Goal: Book appointment/travel/reservation

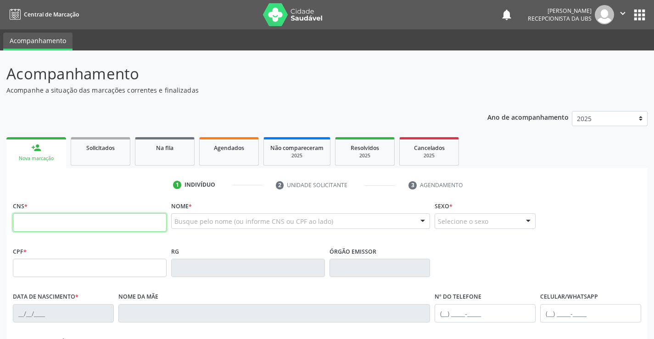
paste input "707 0038 4104 4338"
type input "707 0038 4104 4338"
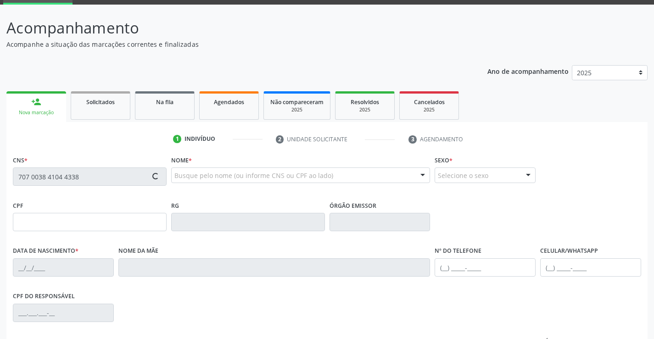
type input "28[DATE]"
type input "Laudevania Nogueira de Magalhaes"
type input "[PHONE_NUMBER]"
type input "881.261.534-15"
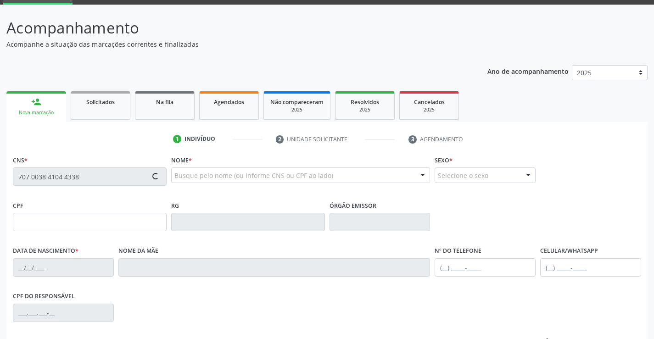
type input "835"
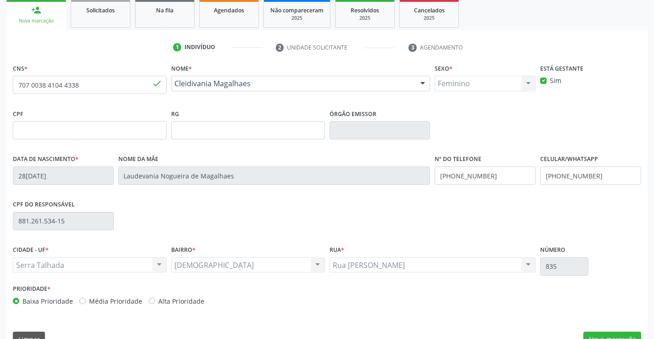
scroll to position [158, 0]
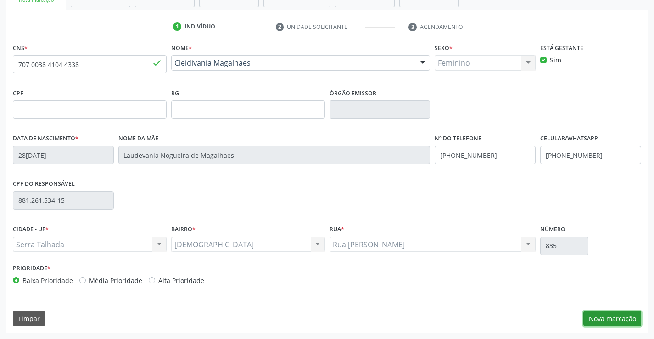
click at [599, 323] on button "Nova marcação" at bounding box center [613, 319] width 58 height 16
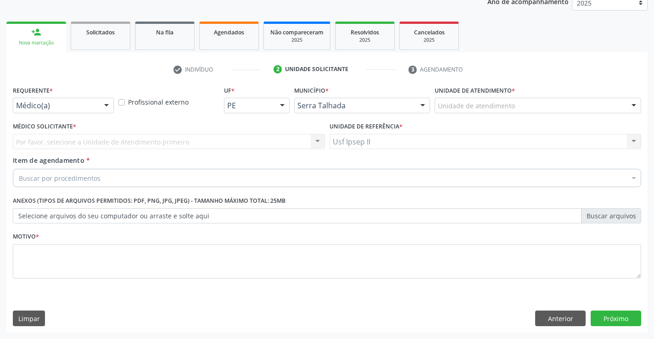
scroll to position [116, 0]
click at [596, 107] on div "Unidade de atendimento" at bounding box center [538, 106] width 207 height 16
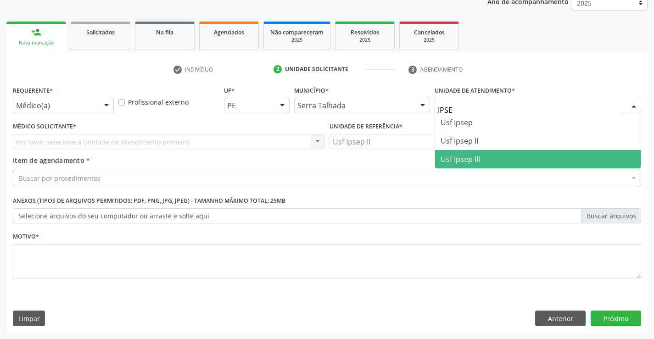
click at [500, 150] on span "Usf Ipsep III" at bounding box center [538, 159] width 206 height 18
type input "IPSE"
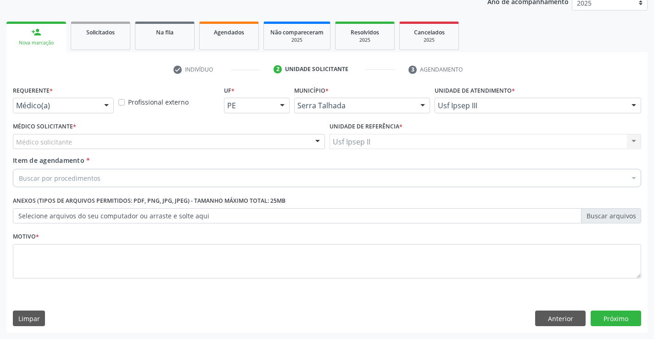
click at [578, 96] on div "Unidade de atendimento * Usf Ipsep III 3 Grupamento de Bombeiros Abfisio [PERSO…" at bounding box center [538, 98] width 207 height 29
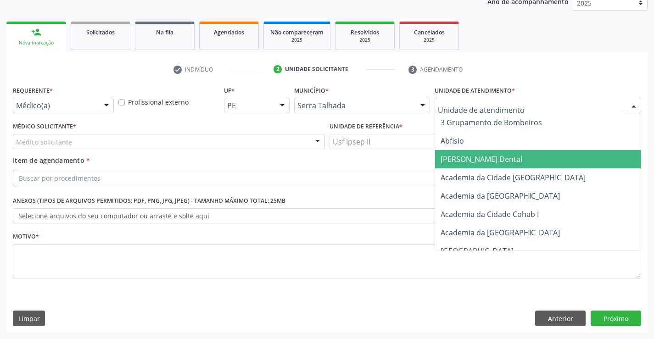
click at [567, 101] on input "text" at bounding box center [530, 110] width 185 height 18
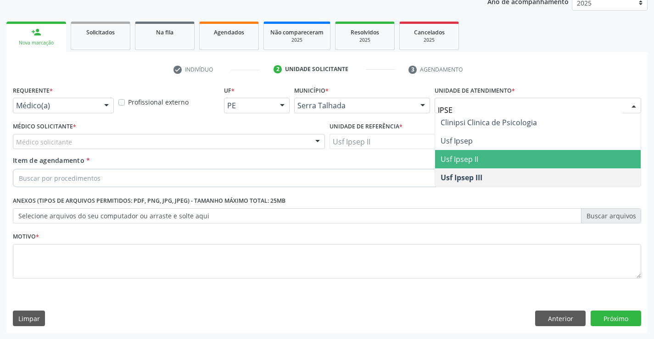
type input "IPSEP"
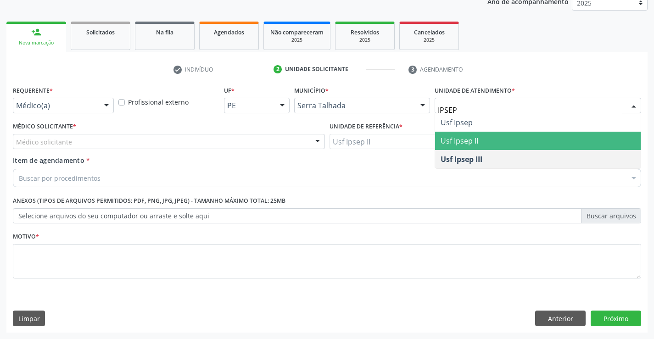
click at [511, 139] on span "Usf Ipsep II" at bounding box center [538, 141] width 206 height 18
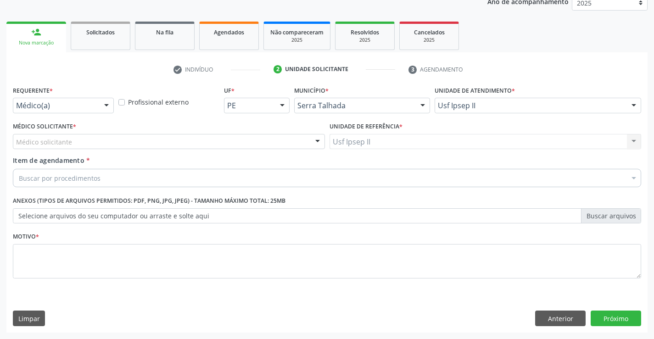
click at [123, 142] on div "Médico solicitante" at bounding box center [169, 142] width 312 height 16
type input "0"
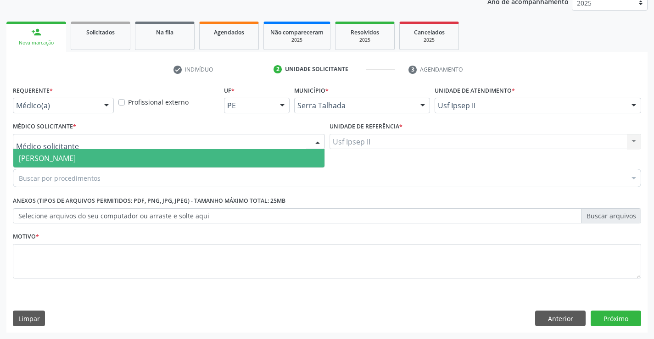
click at [76, 154] on span "[PERSON_NAME]" at bounding box center [47, 158] width 57 height 10
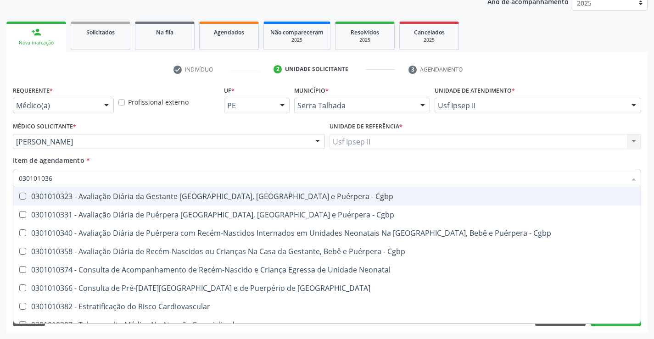
type input "0301010366"
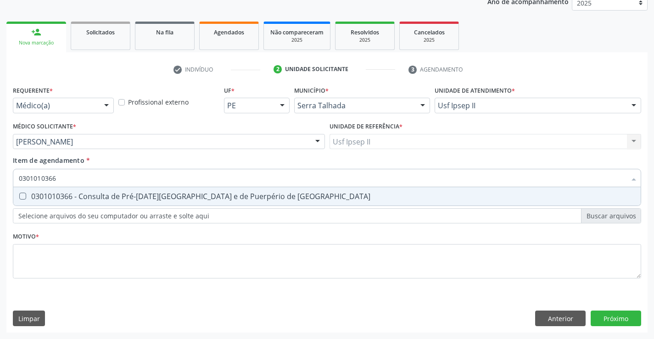
click at [96, 200] on div "0301010366 - Consulta de Pré-[DATE][GEOGRAPHIC_DATA] e de Puerpério de [GEOGRAP…" at bounding box center [327, 196] width 617 height 7
checkbox Risco "true"
click at [75, 258] on div "Requerente * Médico(a) Médico(a) Enfermeiro(a) Paciente Nenhum resultado encont…" at bounding box center [327, 188] width 629 height 208
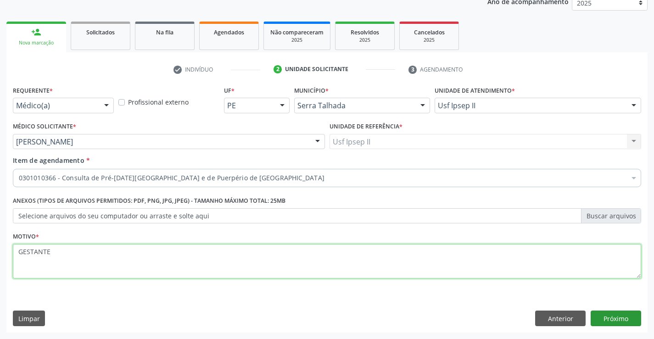
type textarea "GESTANTE"
click at [626, 317] on button "Próximo" at bounding box center [616, 319] width 51 height 16
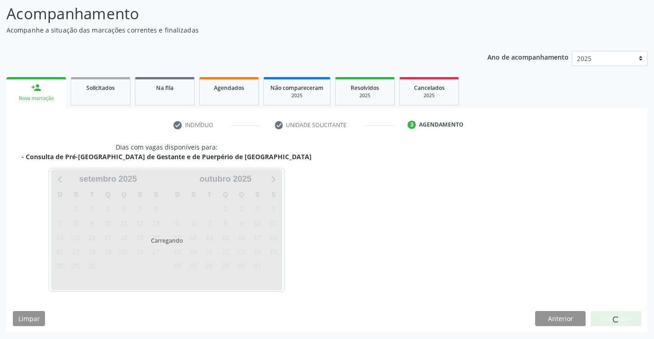
scroll to position [60, 0]
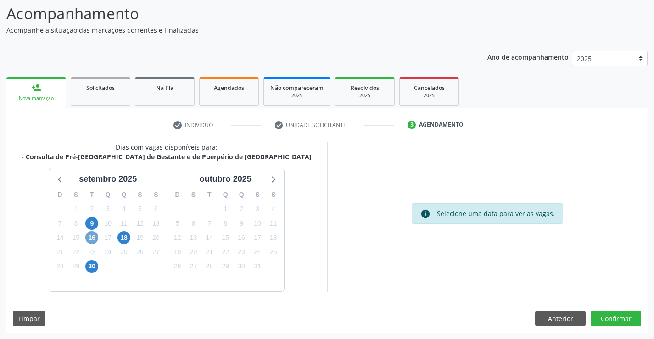
click at [94, 239] on span "16" at bounding box center [91, 237] width 13 height 13
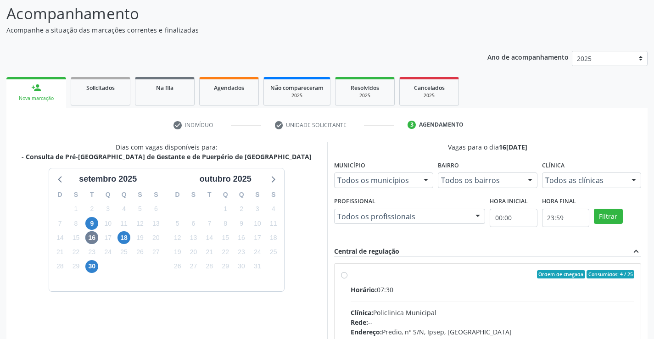
click at [633, 187] on div at bounding box center [634, 181] width 14 height 16
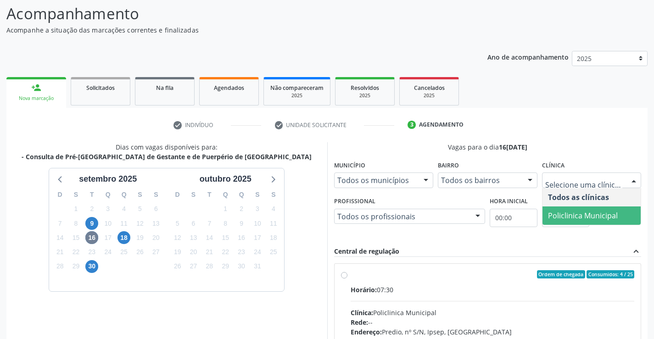
click at [585, 212] on span "Policlinica Municipal" at bounding box center [583, 216] width 70 height 10
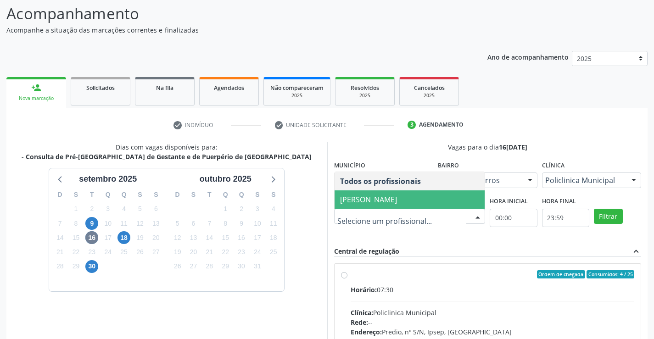
click at [397, 197] on span "[PERSON_NAME]" at bounding box center [368, 200] width 57 height 10
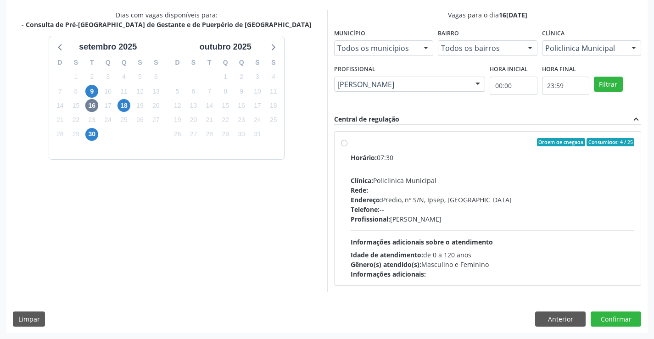
scroll to position [193, 0]
click at [439, 174] on div "Horário: 07:30 Clínica: Policlinica Municipal Rede: -- Endereço: Predio, nº S/N…" at bounding box center [493, 215] width 284 height 126
click at [348, 146] on input "Ordem de chegada Consumidos: 4 / 25 Horário: 07:30 Clínica: Policlinica Municip…" at bounding box center [344, 142] width 6 height 8
radio input "true"
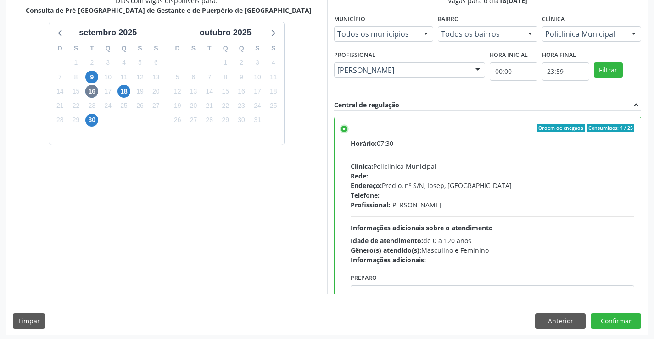
scroll to position [209, 0]
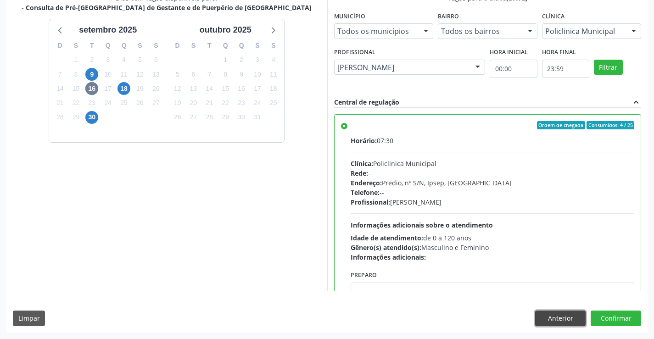
click at [565, 322] on button "Anterior" at bounding box center [560, 319] width 51 height 16
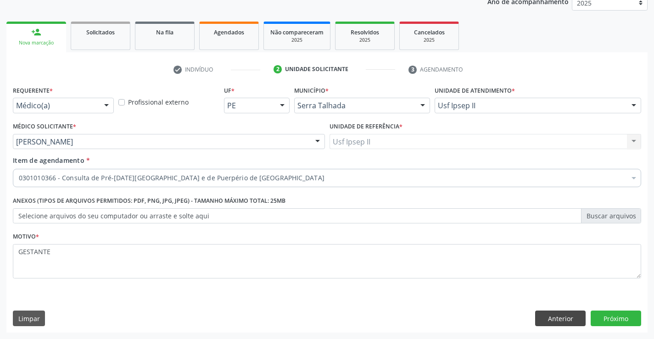
scroll to position [116, 0]
click at [552, 320] on button "Anterior" at bounding box center [560, 319] width 51 height 16
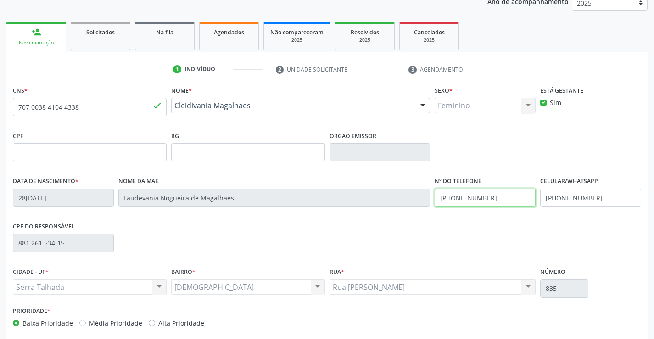
click at [478, 204] on input "[PHONE_NUMBER]" at bounding box center [485, 198] width 101 height 18
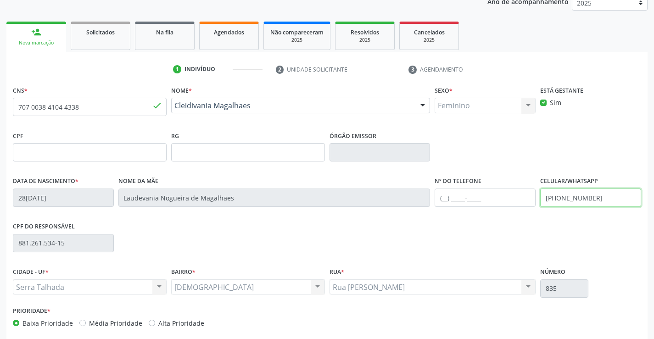
click at [572, 197] on input "[PHONE_NUMBER]" at bounding box center [590, 198] width 101 height 18
click at [440, 246] on div "CPF do responsável 881.261.534-15" at bounding box center [327, 242] width 633 height 45
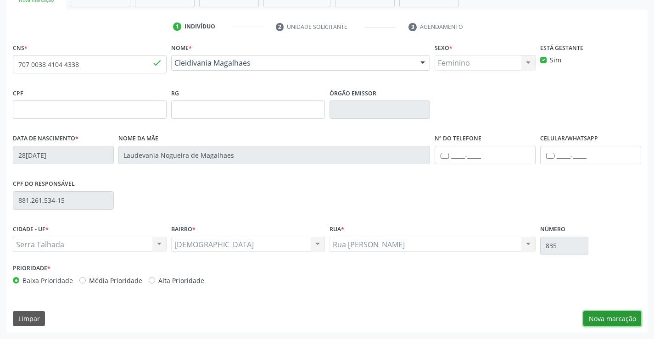
click at [586, 320] on button "Nova marcação" at bounding box center [613, 319] width 58 height 16
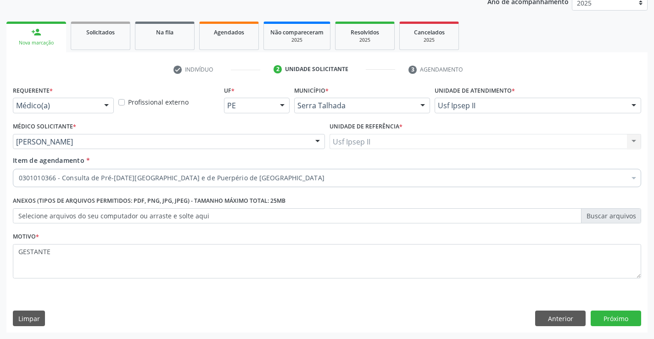
scroll to position [116, 0]
click at [623, 315] on button "Próximo" at bounding box center [616, 319] width 51 height 16
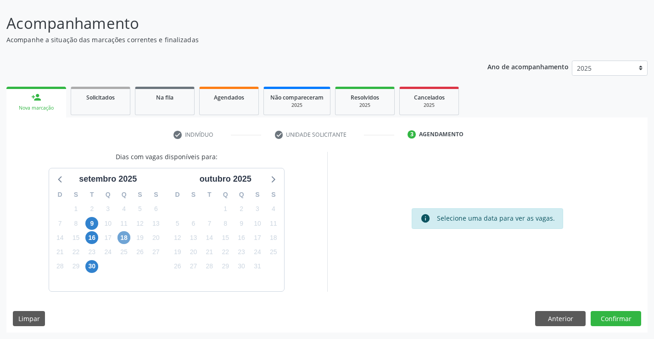
click at [121, 240] on span "18" at bounding box center [124, 237] width 13 height 13
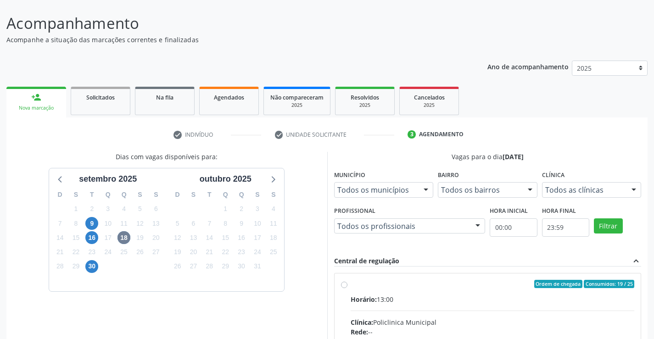
click at [464, 220] on div "Todos os profissionais" at bounding box center [410, 227] width 152 height 16
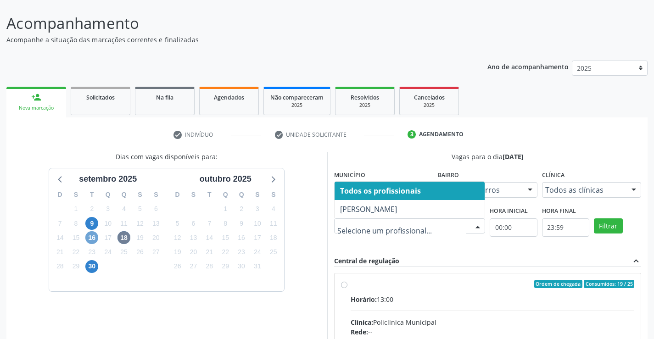
click at [92, 237] on span "16" at bounding box center [91, 237] width 13 height 13
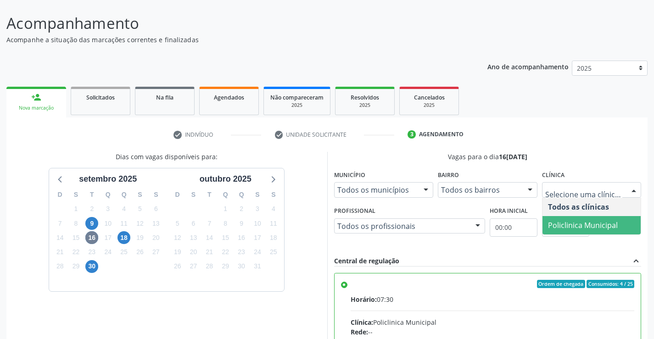
click at [582, 221] on span "Policlinica Municipal" at bounding box center [583, 225] width 70 height 10
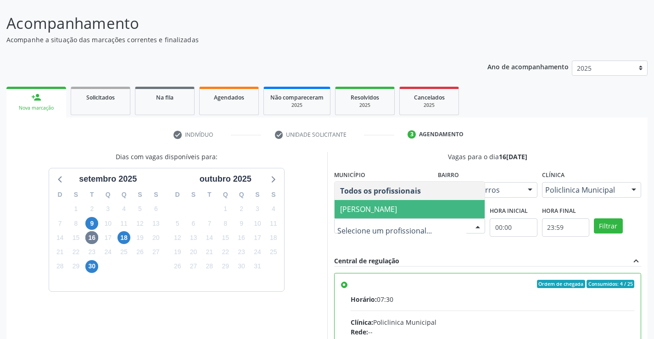
click at [369, 210] on span "[PERSON_NAME]" at bounding box center [368, 209] width 57 height 10
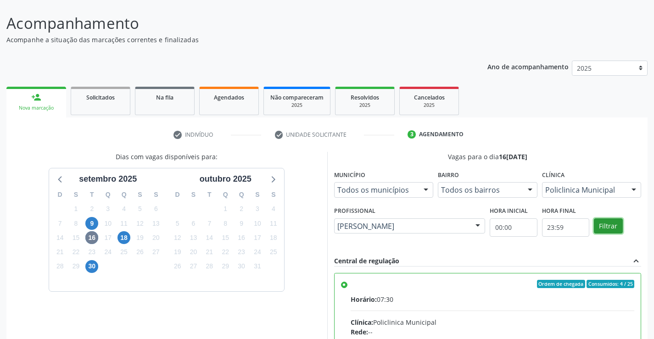
click at [610, 231] on button "Filtrar" at bounding box center [608, 227] width 29 height 16
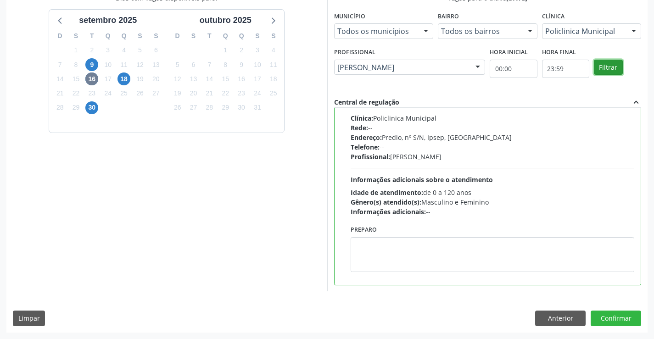
scroll to position [0, 0]
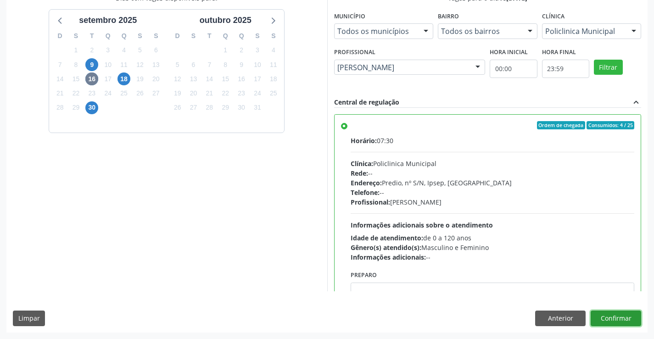
click at [604, 315] on button "Confirmar" at bounding box center [616, 319] width 51 height 16
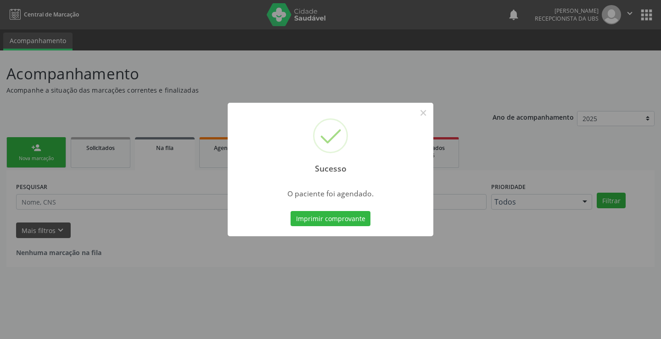
click at [337, 227] on div "Imprimir comprovante Cancel" at bounding box center [331, 218] width 84 height 19
click at [340, 225] on button "Imprimir comprovante" at bounding box center [331, 219] width 80 height 16
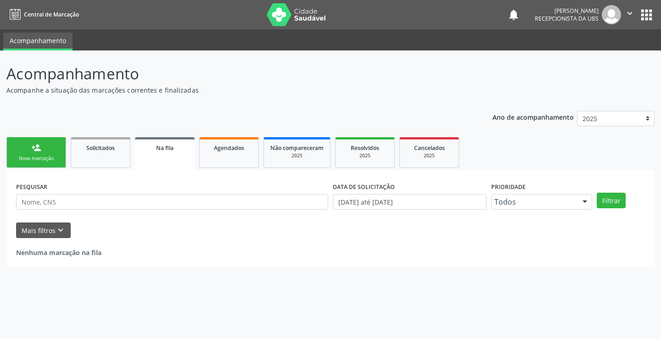
click at [53, 152] on link "person_add Nova marcação" at bounding box center [36, 152] width 60 height 31
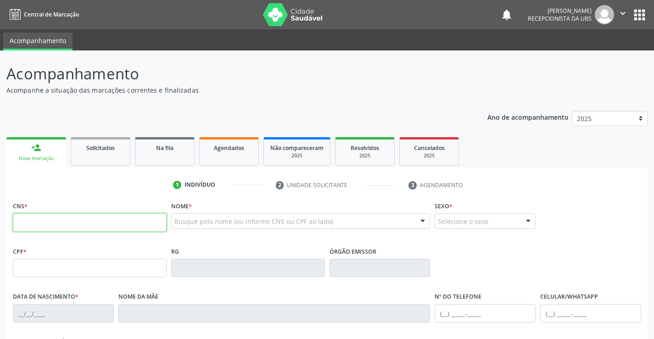
click at [76, 221] on input "text" at bounding box center [90, 223] width 154 height 18
paste input "707 0038 4104 4338"
type input "707 0038 4104 4338"
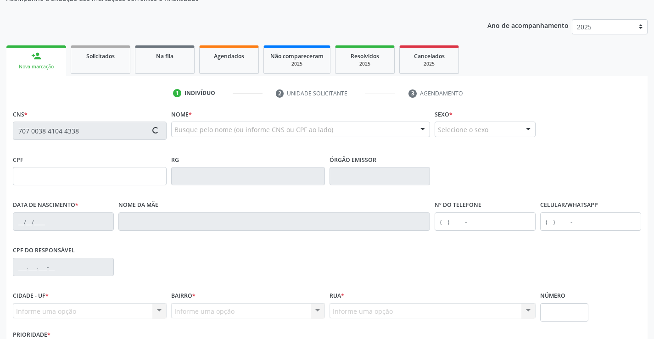
type input "28[DATE]"
type input "Laudevania Nogueira de Magalhaes"
type input "[PHONE_NUMBER]"
type input "881.261.534-15"
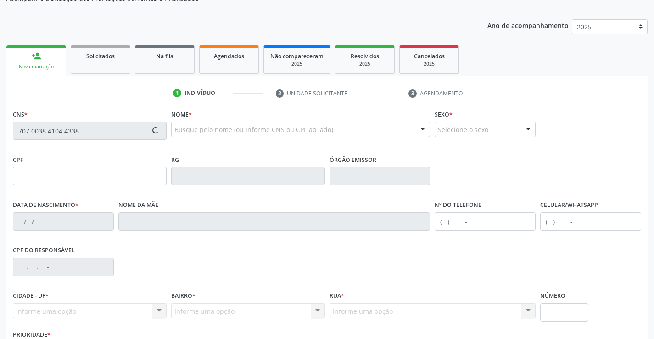
type input "835"
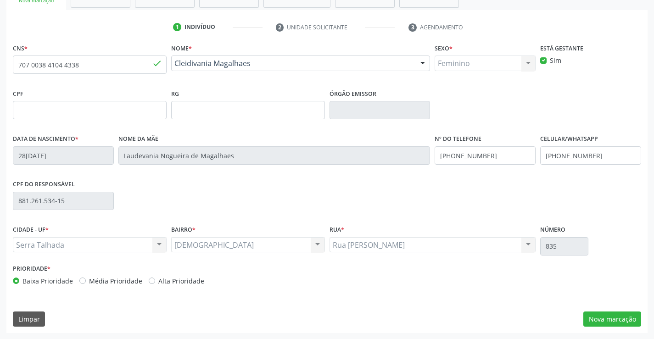
scroll to position [158, 0]
click at [609, 319] on button "Nova marcação" at bounding box center [613, 319] width 58 height 16
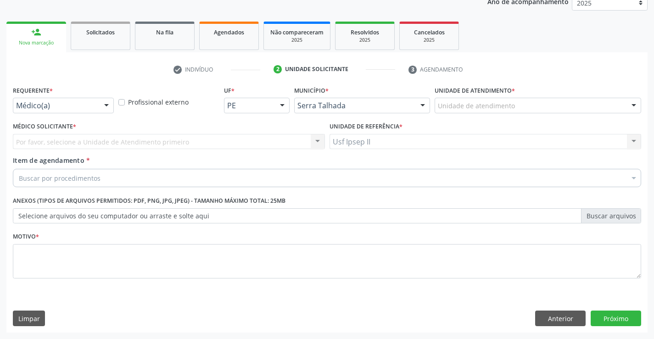
scroll to position [116, 0]
click at [553, 105] on div "Unidade de atendimento" at bounding box center [538, 106] width 207 height 16
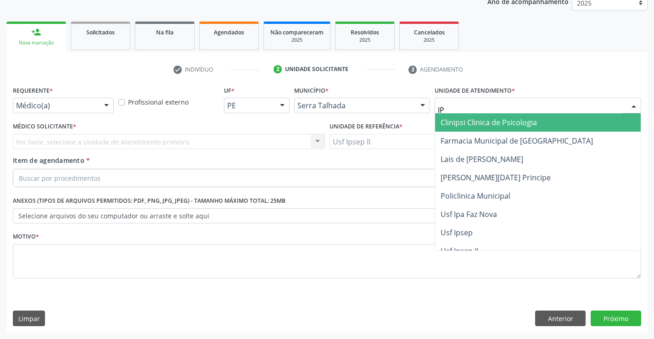
type input "IPS"
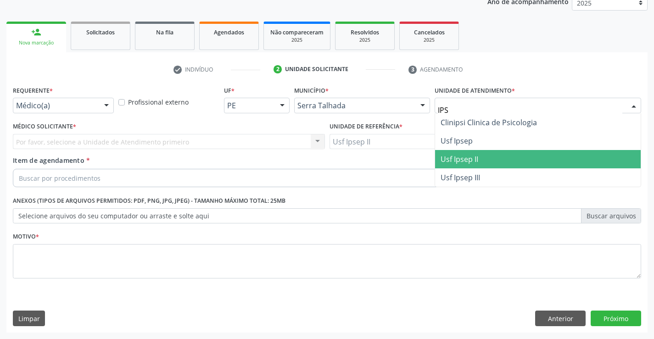
click at [467, 160] on span "Usf Ipsep II" at bounding box center [460, 159] width 38 height 10
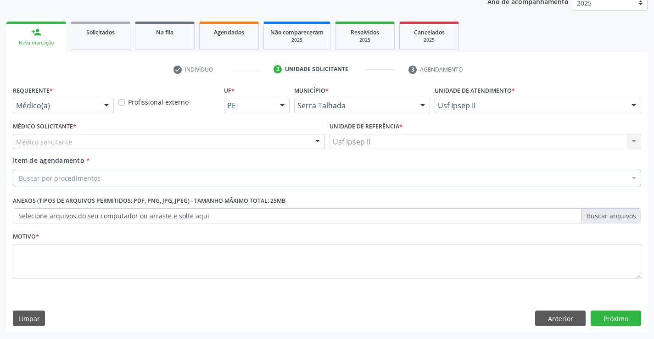
click at [111, 142] on div "Médico solicitante" at bounding box center [169, 142] width 312 height 16
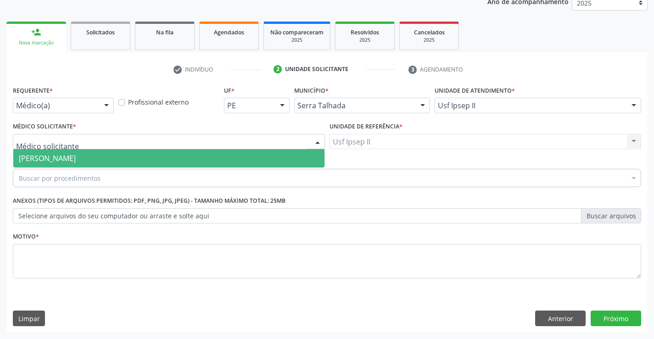
click at [76, 157] on span "[PERSON_NAME]" at bounding box center [47, 158] width 57 height 10
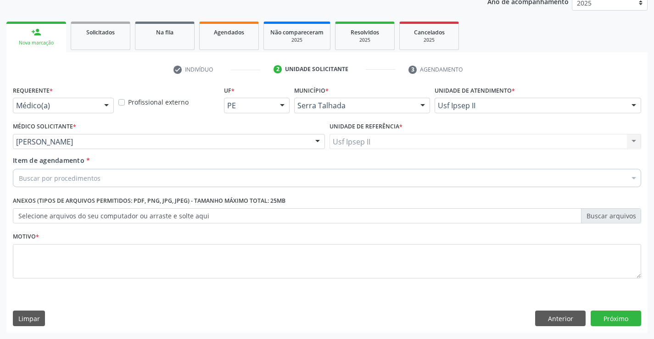
click at [140, 177] on div "Buscar por procedimentos" at bounding box center [327, 178] width 629 height 18
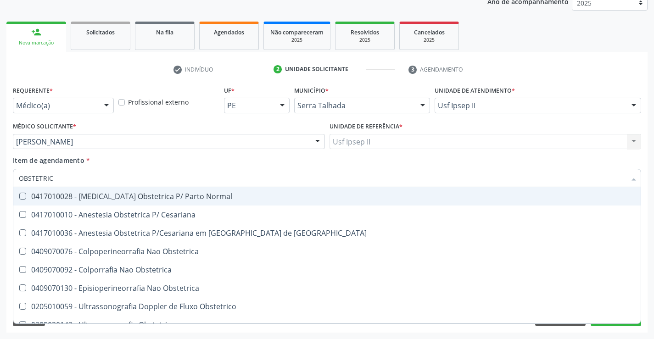
type input "OBSTETRICA"
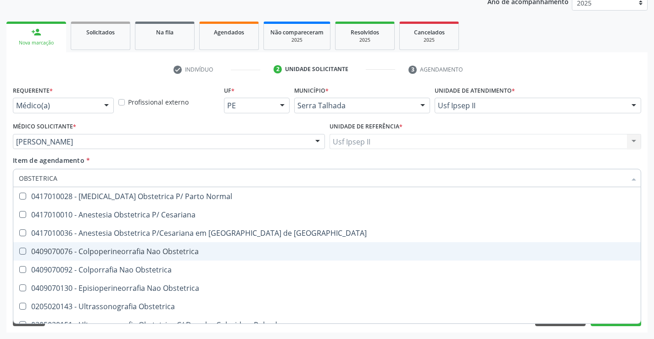
scroll to position [11, 0]
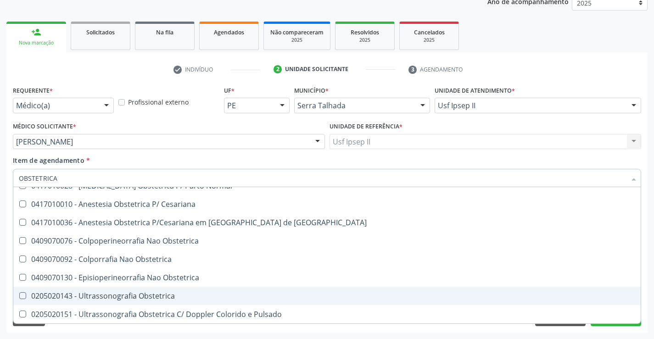
click at [146, 300] on div "0205020143 - Ultrassonografia Obstetrica" at bounding box center [327, 295] width 617 height 7
checkbox Obstetrica "true"
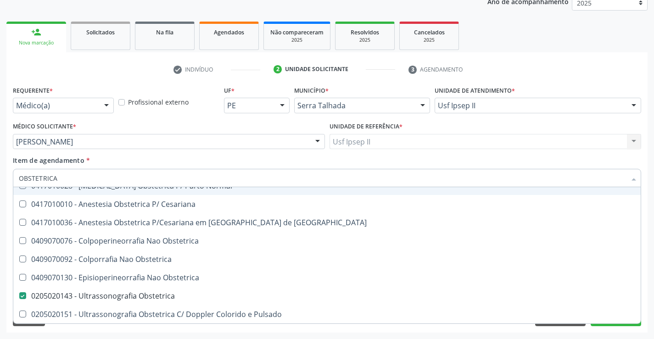
click at [145, 163] on div "Item de agendamento * OBSTETRICA Desfazer seleção 0417010028 - [MEDICAL_DATA] O…" at bounding box center [327, 170] width 629 height 29
checkbox Cesariana "true"
checkbox Obstetrica "false"
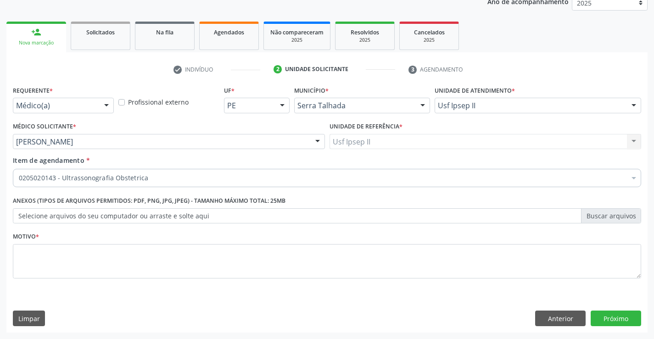
scroll to position [0, 0]
click at [198, 247] on textarea at bounding box center [327, 261] width 629 height 35
type textarea "GE"
click at [607, 321] on button "Próximo" at bounding box center [616, 319] width 51 height 16
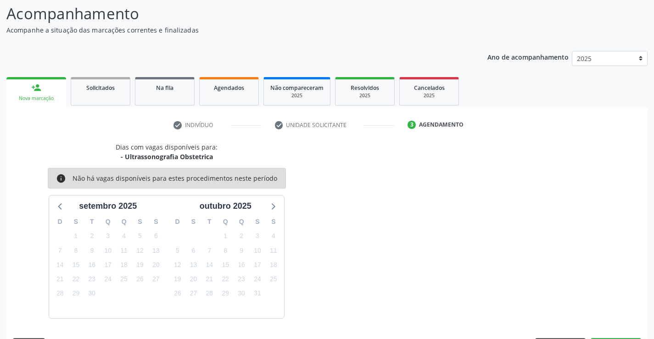
scroll to position [87, 0]
